Goal: Task Accomplishment & Management: Manage account settings

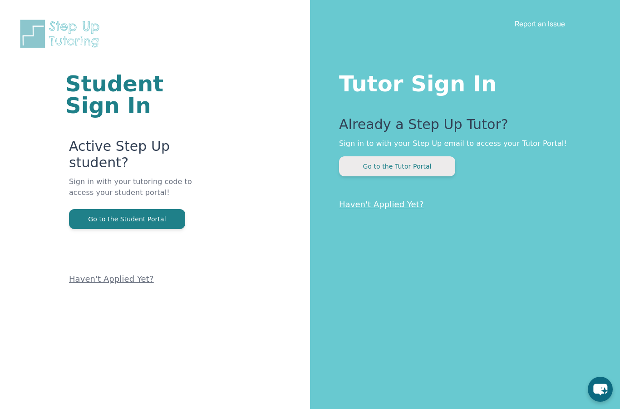
click at [420, 165] on button "Go to the Tutor Portal" at bounding box center [397, 166] width 116 height 20
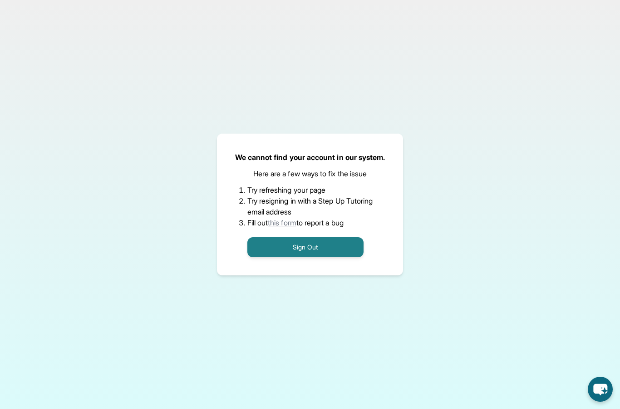
click at [290, 257] on button "Sign Out" at bounding box center [306, 247] width 116 height 20
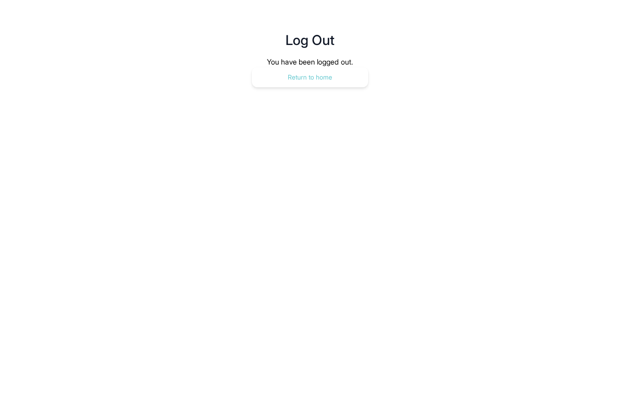
click at [296, 80] on button "Return to home" at bounding box center [310, 77] width 116 height 20
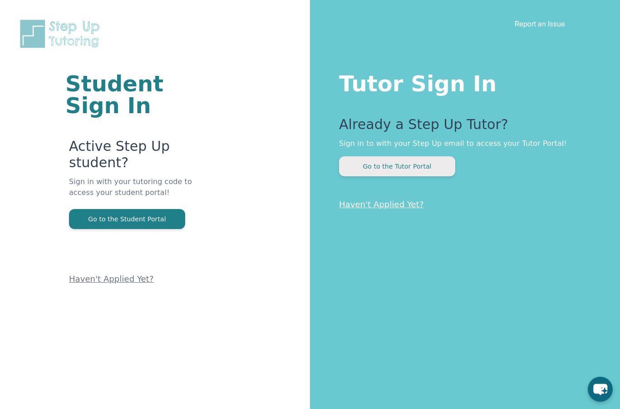
click at [385, 174] on button "Go to the Tutor Portal" at bounding box center [397, 166] width 116 height 20
